Goal: Navigation & Orientation: Understand site structure

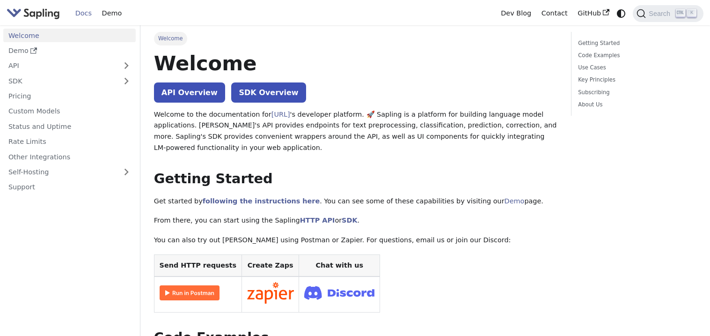
click at [44, 12] on img "Main" at bounding box center [33, 14] width 53 height 14
click at [48, 15] on img "Main" at bounding box center [33, 14] width 53 height 14
